Goal: Information Seeking & Learning: Learn about a topic

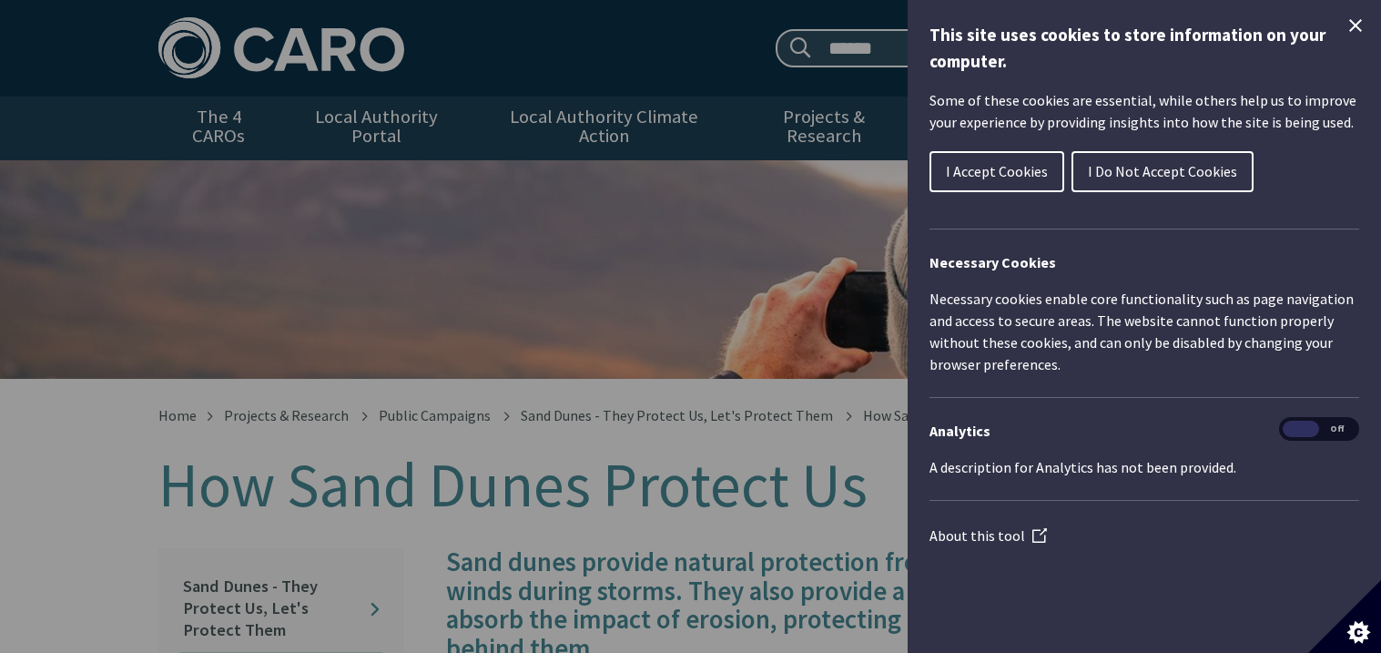
click at [1354, 29] on icon "Close Cookie Control" at bounding box center [1355, 26] width 22 height 22
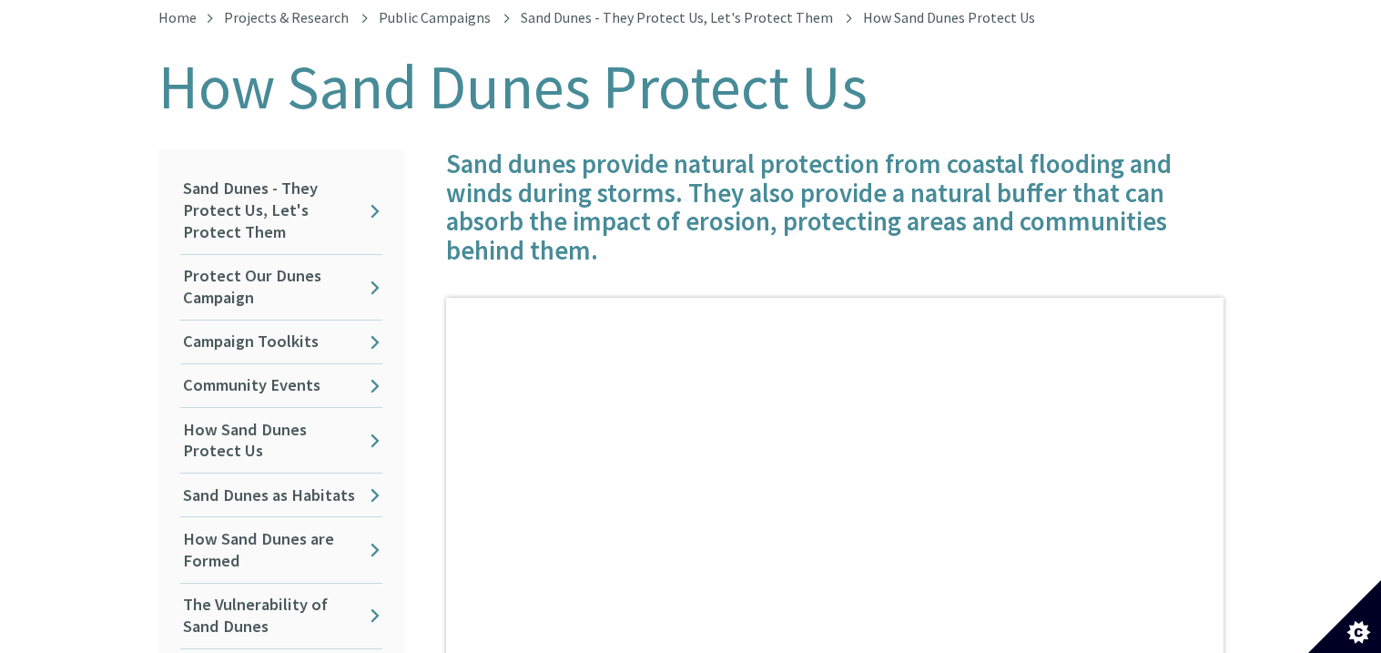
scroll to position [400, 0]
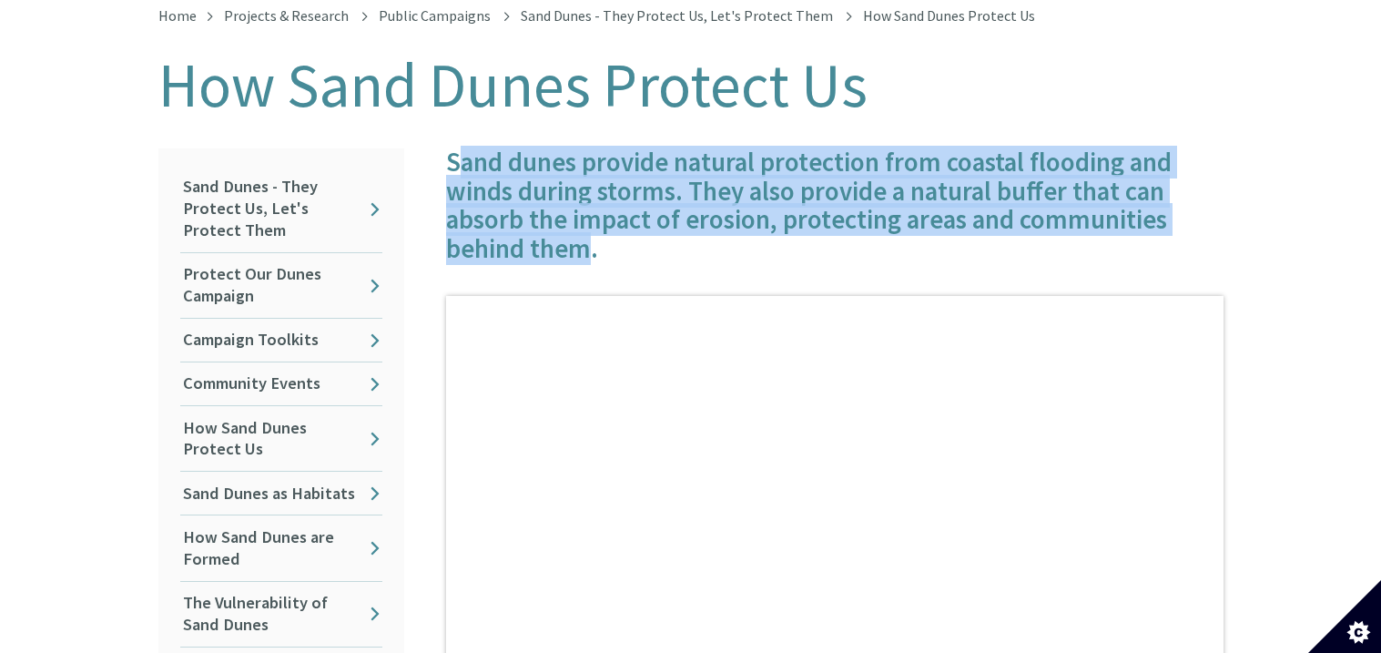
drag, startPoint x: 453, startPoint y: 138, endPoint x: 592, endPoint y: 230, distance: 166.1
click at [592, 230] on h4 "Sand dunes provide natural protection from coastal flooding and winds during st…" at bounding box center [834, 206] width 777 height 116
click at [455, 149] on h4 "Sand dunes provide natural protection from coastal flooding and winds during st…" at bounding box center [834, 206] width 777 height 116
drag, startPoint x: 451, startPoint y: 149, endPoint x: 592, endPoint y: 235, distance: 165.0
click at [592, 235] on h4 "Sand dunes provide natural protection from coastal flooding and winds during st…" at bounding box center [834, 206] width 777 height 116
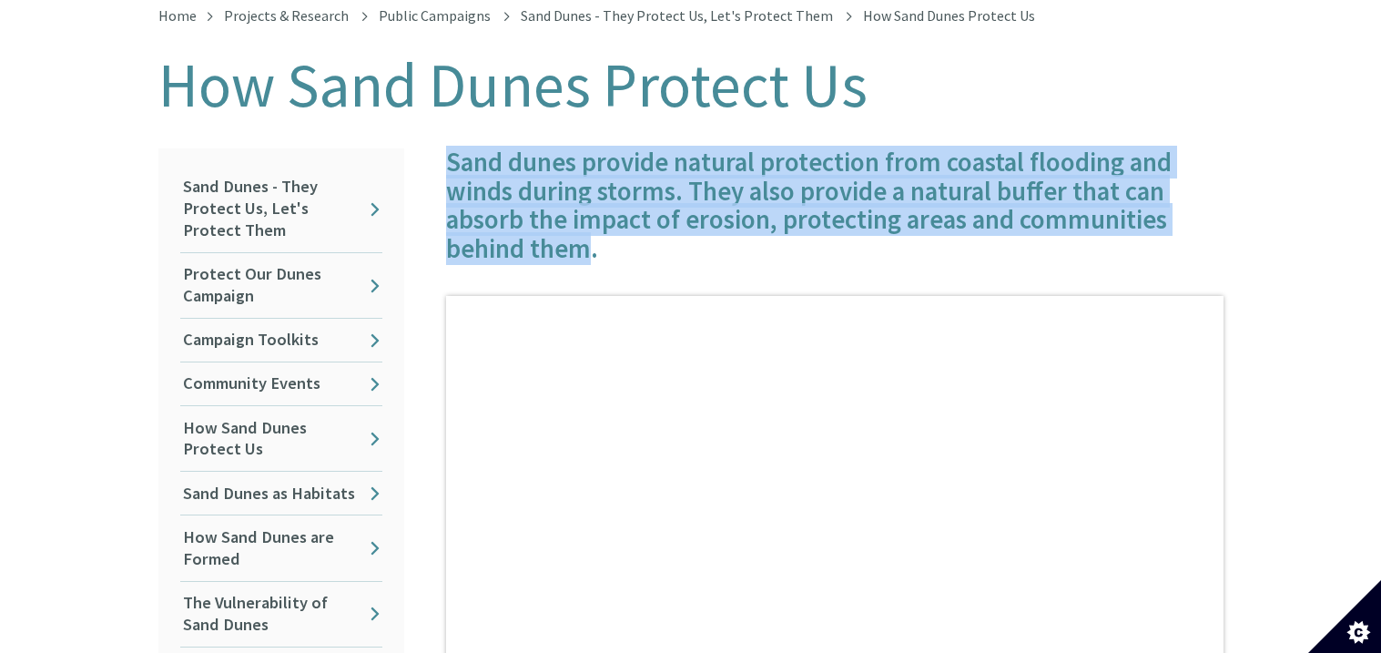
copy h4 "Sand dunes provide natural protection from coastal flooding and winds during st…"
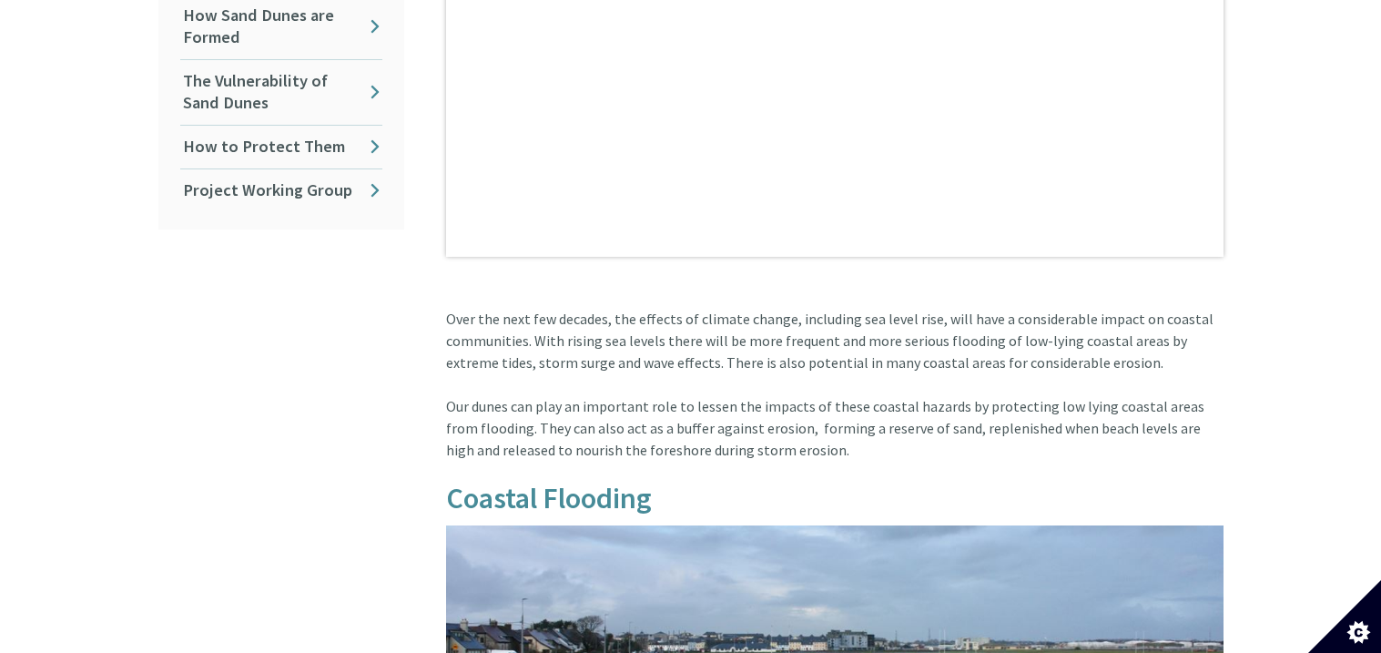
scroll to position [980, 0]
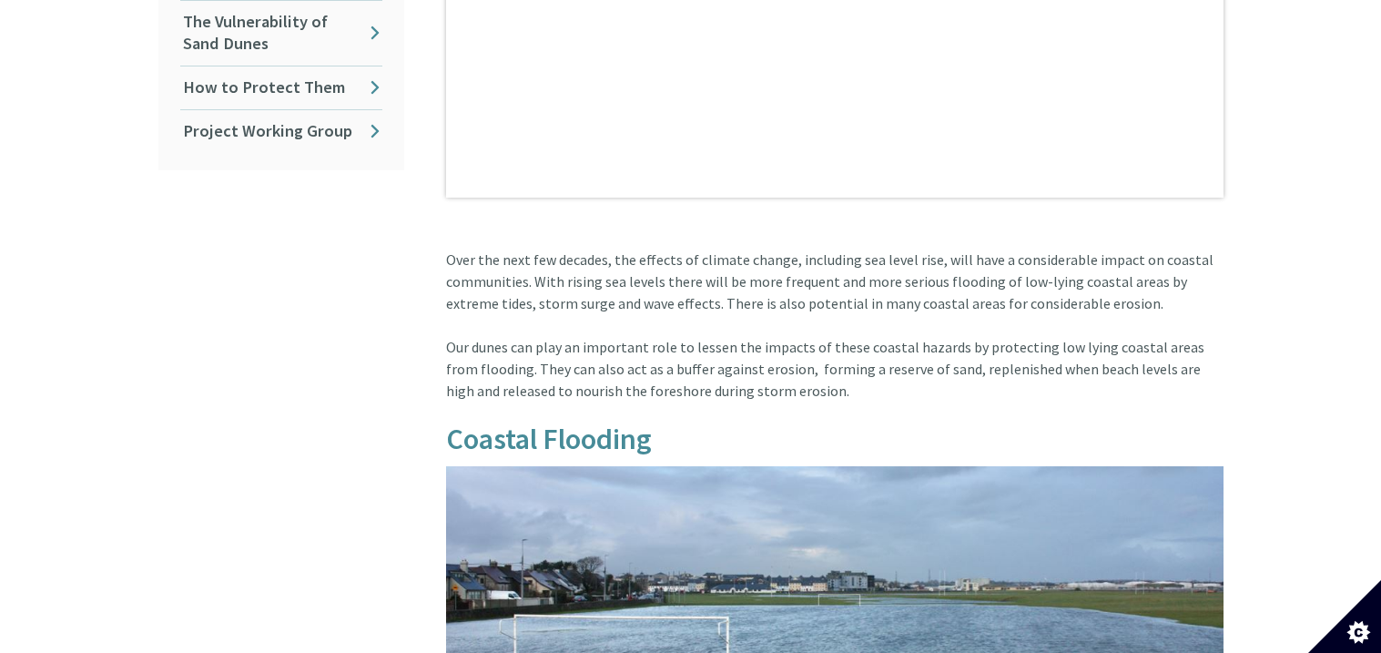
drag, startPoint x: 445, startPoint y: 237, endPoint x: 866, endPoint y: 375, distance: 443.5
copy article "Over the next few decades, the effects of climate change, including sea level r…"
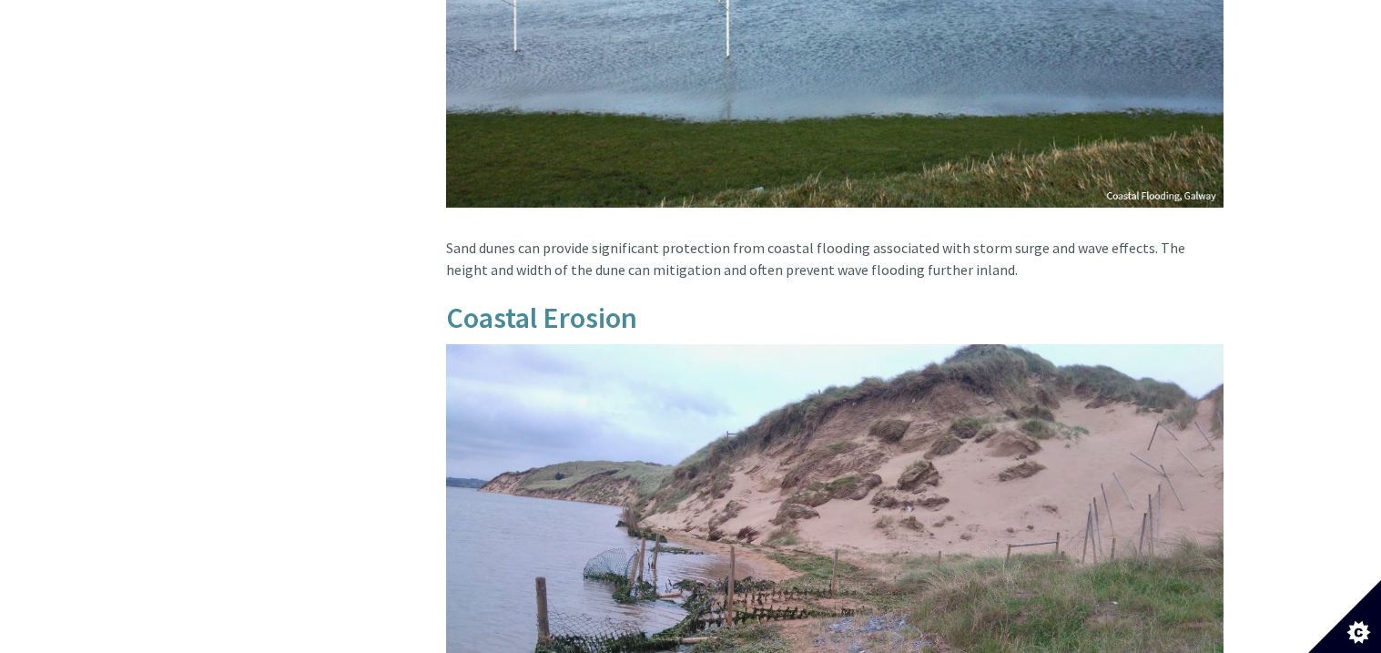
scroll to position [1621, 0]
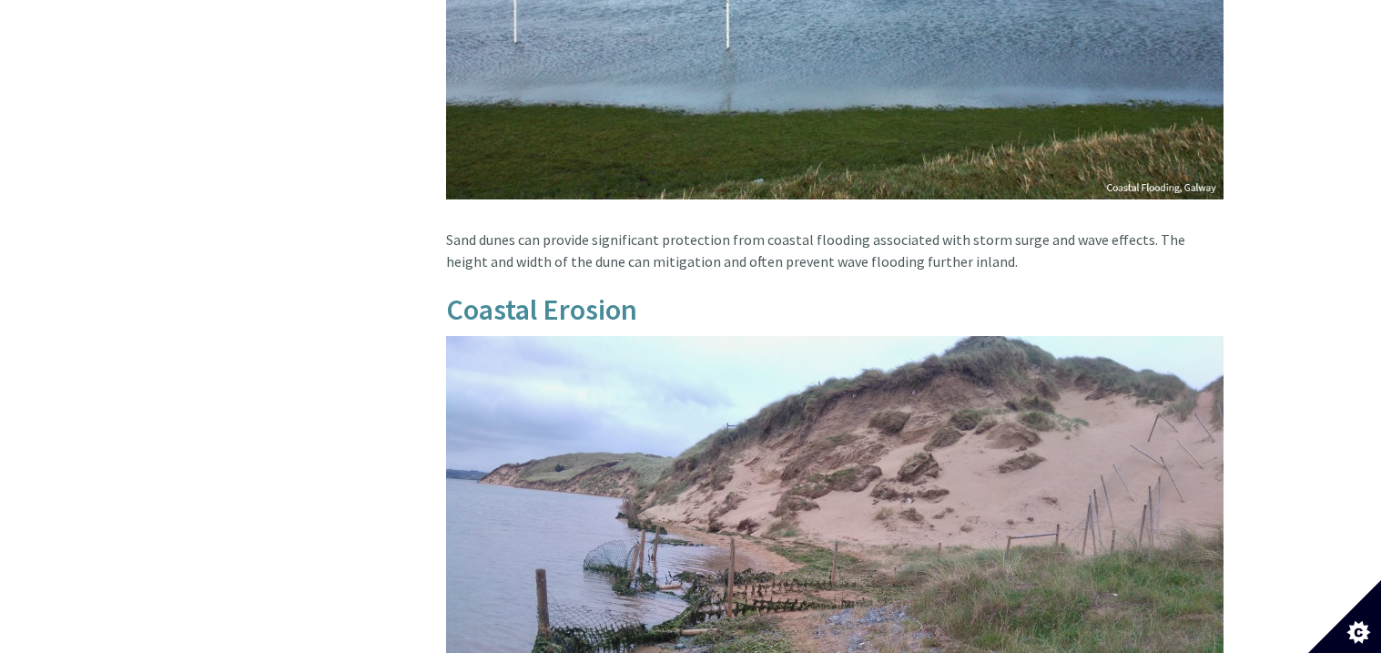
drag, startPoint x: 445, startPoint y: 216, endPoint x: 979, endPoint y: 250, distance: 535.4
click at [979, 250] on article "Sand dunes provide natural protection from coastal flooding and winds during st…" at bounding box center [827, 265] width 792 height 2677
copy article "Sand dunes can provide significant protection from coastal flooding associated …"
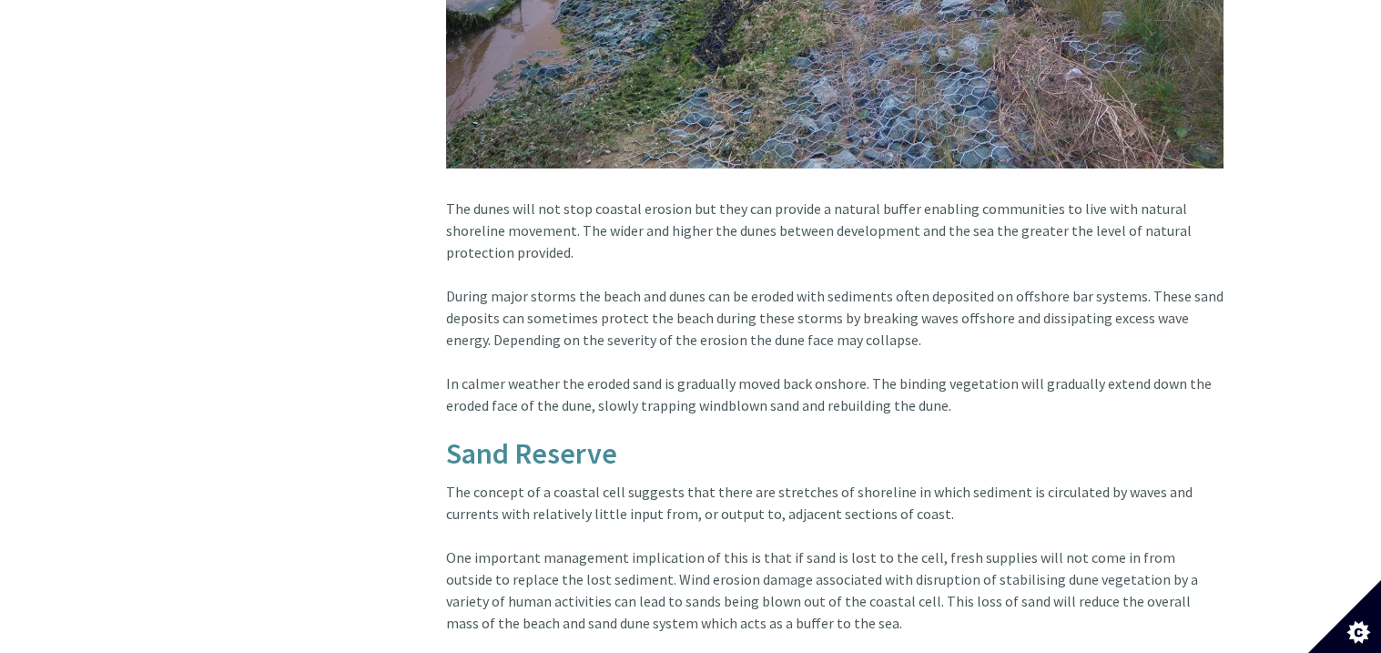
scroll to position [2381, 0]
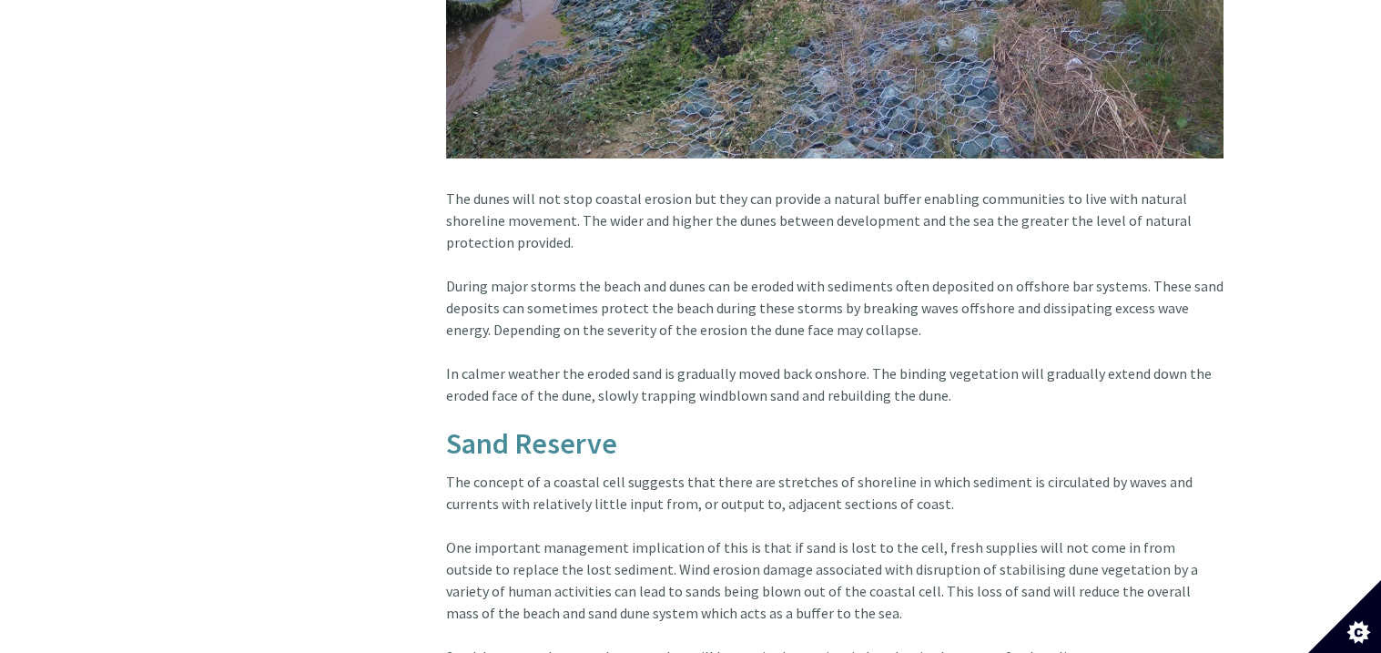
drag, startPoint x: 445, startPoint y: 176, endPoint x: 987, endPoint y: 370, distance: 575.5
copy article "The dunes will not stop coastal erosion but they can provide a natural buffer e…"
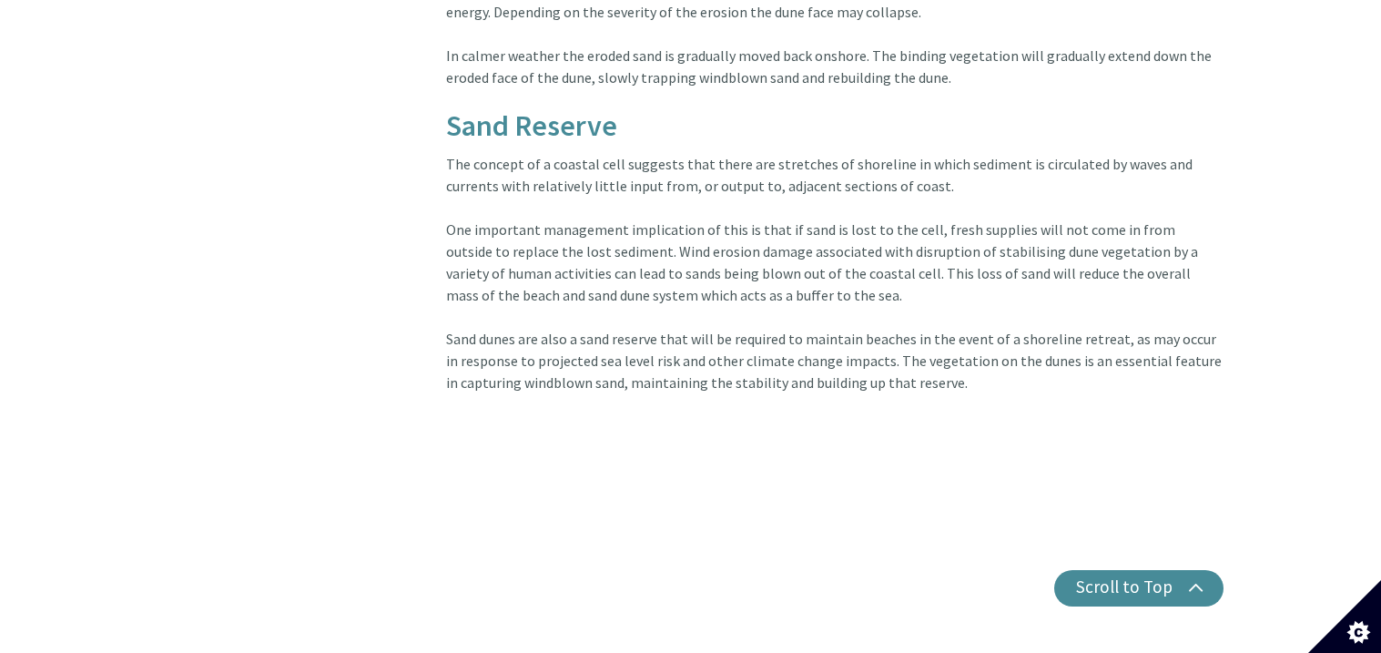
scroll to position [2702, 0]
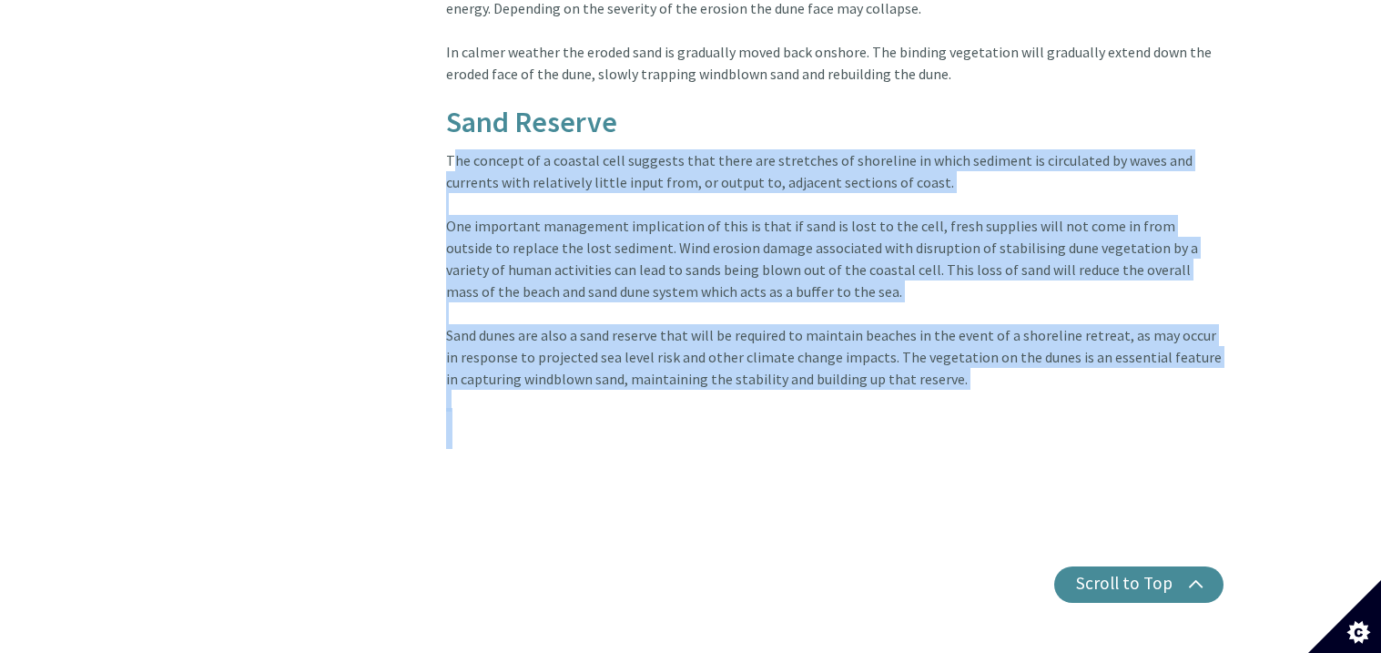
drag, startPoint x: 446, startPoint y: 136, endPoint x: 1160, endPoint y: 399, distance: 761.3
copy article "The concept of a coastal cell suggests that there are stretches of shoreline in…"
